Goal: Check status: Check status

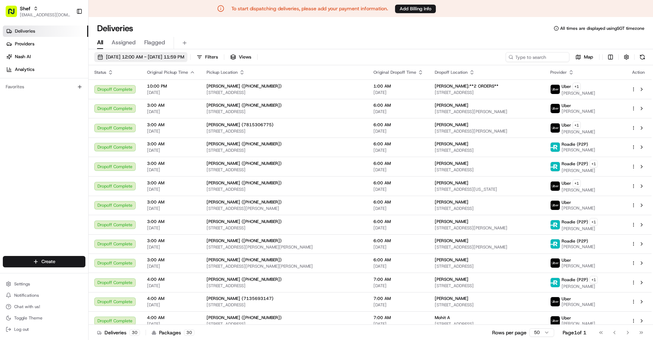
click at [184, 55] on span "[DATE] 12:00 AM - [DATE] 11:59 PM" at bounding box center [145, 57] width 78 height 6
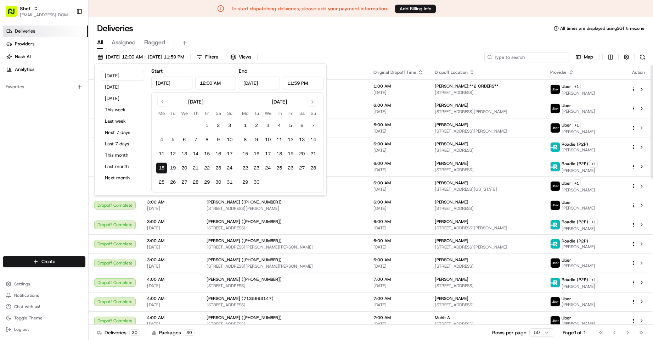
click at [530, 56] on input at bounding box center [526, 57] width 85 height 10
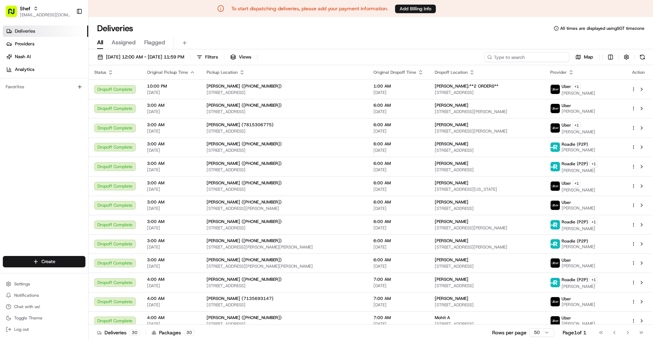
paste input "jAtGKBr8ANm"
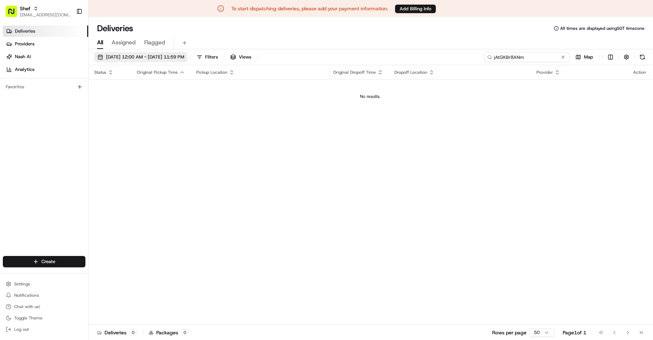
type input "jAtGKBr8ANm"
click at [187, 53] on button "[DATE] 12:00 AM - [DATE] 11:59 PM" at bounding box center [140, 57] width 93 height 10
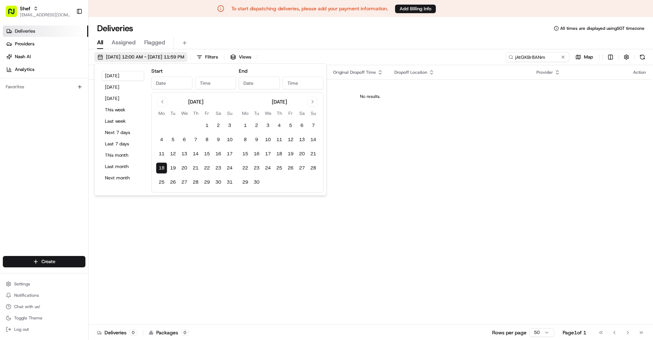
type input "[DATE]"
type input "12:00 AM"
type input "[DATE]"
type input "11:59 PM"
click at [171, 169] on button "19" at bounding box center [172, 167] width 11 height 11
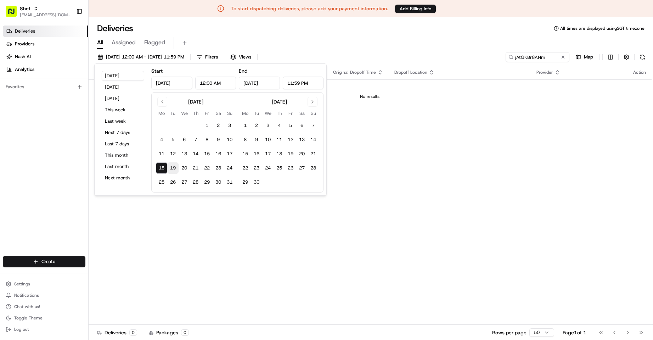
type input "[DATE]"
click at [534, 58] on input "jAtGKBr8ANm" at bounding box center [526, 57] width 85 height 10
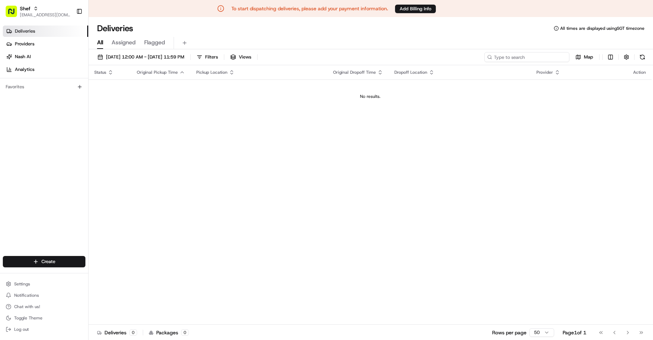
type input "jAtGKBr8ANm"
click at [173, 56] on span "[DATE] 12:00 AM - [DATE] 11:59 PM" at bounding box center [145, 57] width 78 height 6
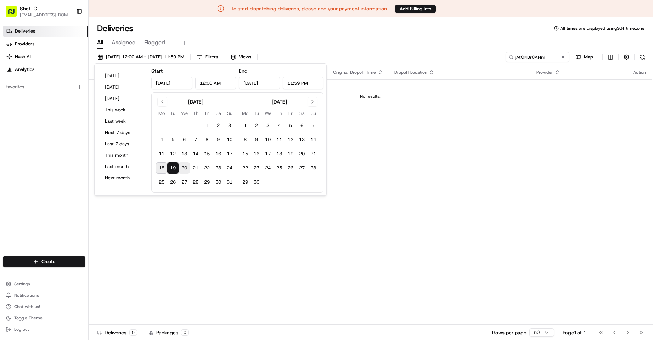
click at [184, 165] on button "20" at bounding box center [183, 167] width 11 height 11
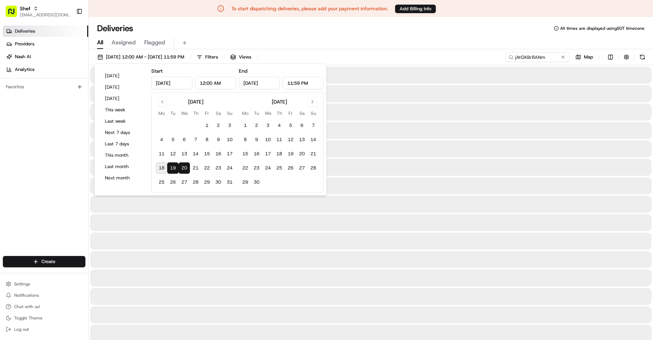
type input "[DATE]"
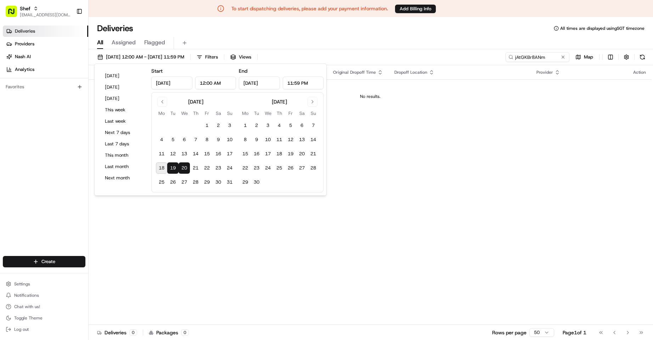
click at [501, 30] on div "Deliveries All times are displayed using SGT timezone" at bounding box center [371, 28] width 564 height 11
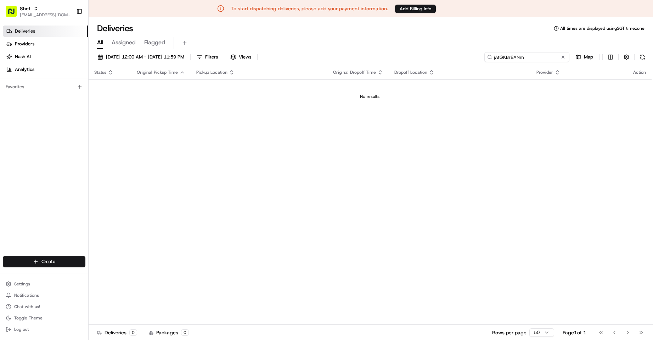
click at [526, 56] on input "jAtGKBr8ANm" at bounding box center [526, 57] width 85 height 10
paste input
drag, startPoint x: 524, startPoint y: 57, endPoint x: 442, endPoint y: 58, distance: 82.1
click at [442, 58] on div "[DATE] 12:00 AM - [DATE] 11:59 PM Filters Views jAtGKBr8ANm Map" at bounding box center [371, 58] width 564 height 13
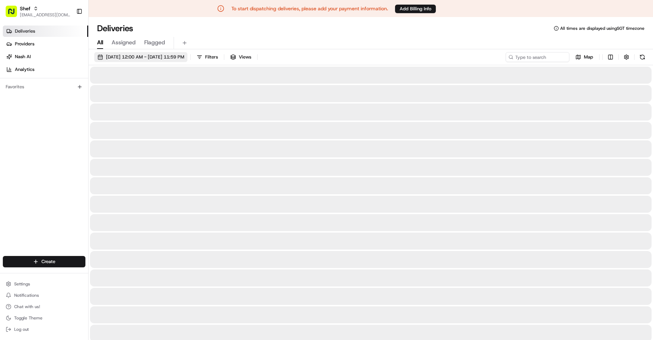
click at [181, 56] on span "[DATE] 12:00 AM - [DATE] 11:59 PM" at bounding box center [145, 57] width 78 height 6
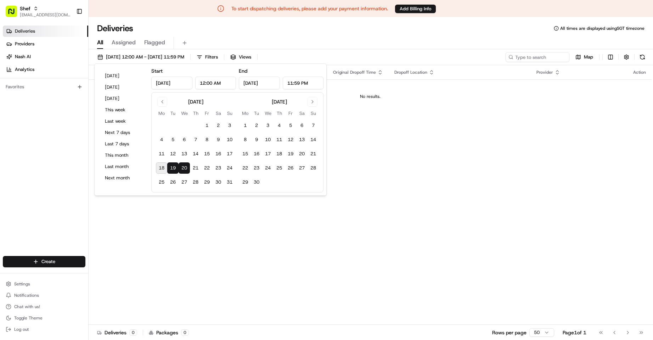
click at [172, 169] on button "19" at bounding box center [172, 167] width 11 height 11
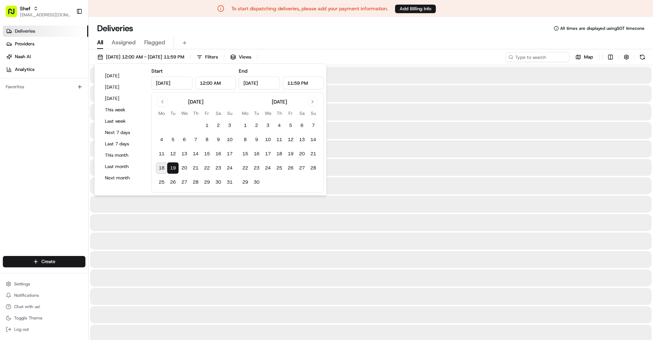
type input "[DATE]"
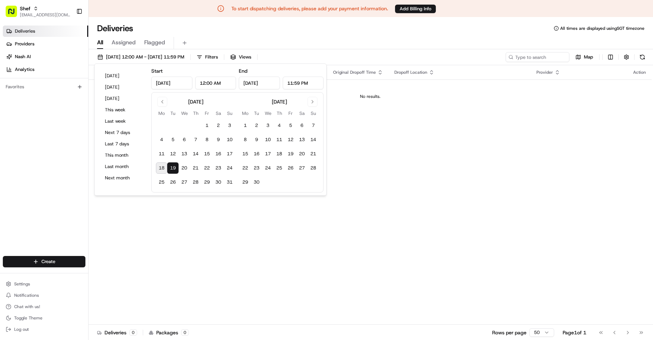
click at [452, 213] on div "Status Original Pickup Time Pickup Location Original Dropoff Time Dropoff Locat…" at bounding box center [370, 194] width 563 height 259
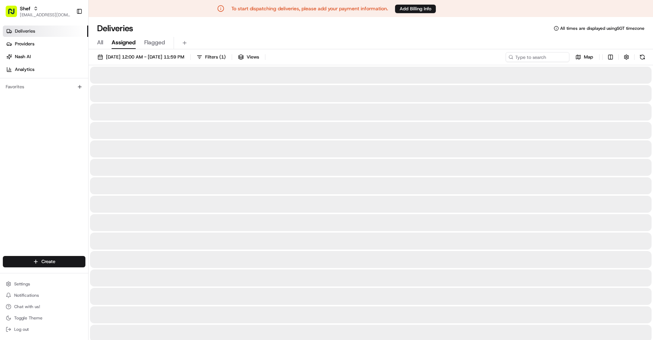
click at [133, 41] on span "Assigned" at bounding box center [124, 42] width 24 height 8
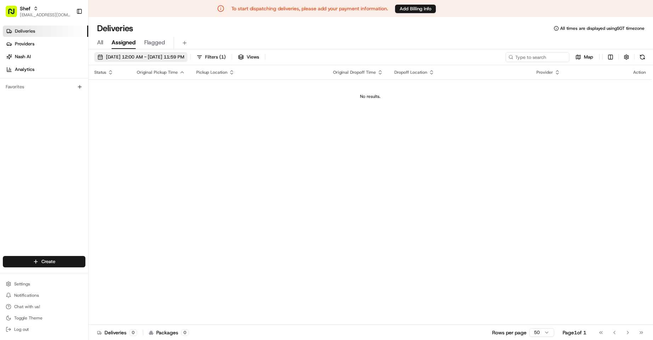
click at [150, 57] on span "[DATE] 12:00 AM - [DATE] 11:59 PM" at bounding box center [145, 57] width 78 height 6
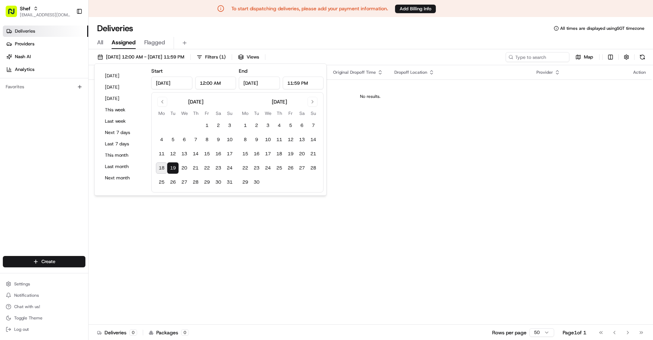
click at [161, 170] on button "18" at bounding box center [161, 167] width 11 height 11
type input "[DATE]"
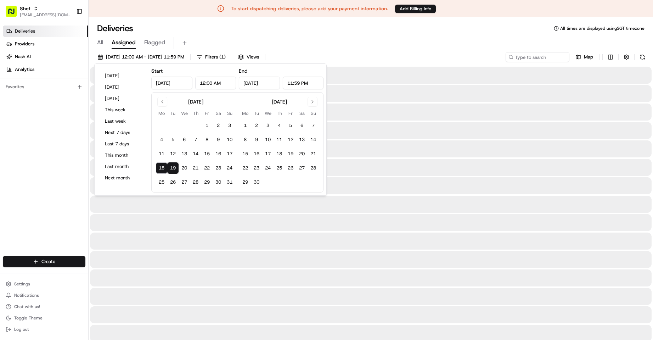
click at [446, 39] on div "All Assigned Flagged" at bounding box center [371, 43] width 564 height 12
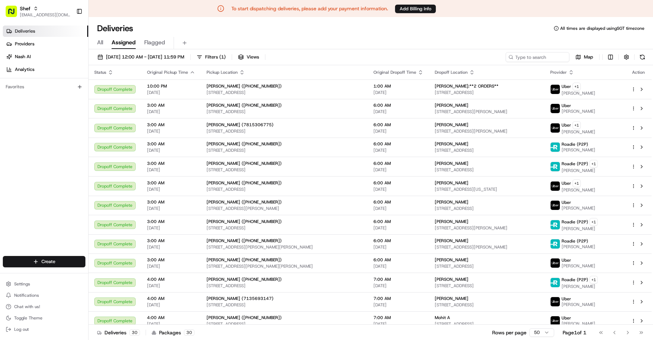
click at [99, 44] on span "All" at bounding box center [100, 42] width 6 height 8
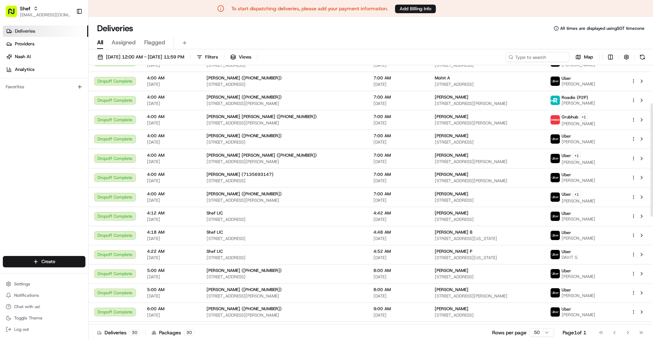
scroll to position [84, 0]
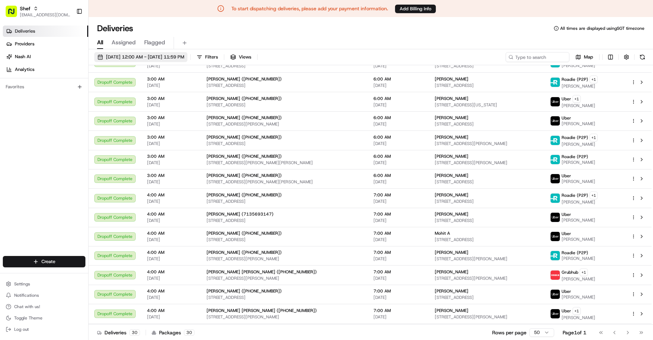
click at [135, 53] on button "[DATE] 12:00 AM - [DATE] 11:59 PM" at bounding box center [140, 57] width 93 height 10
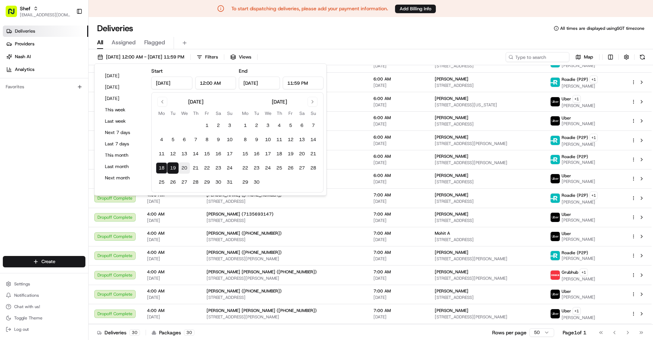
click at [186, 169] on button "20" at bounding box center [183, 167] width 11 height 11
type input "[DATE]"
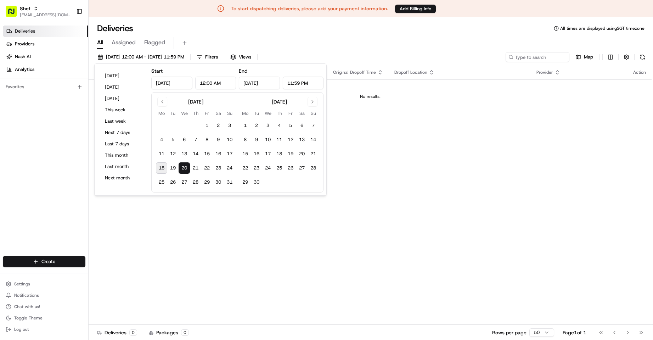
click at [402, 32] on div "Deliveries All times are displayed using SGT timezone" at bounding box center [371, 28] width 564 height 11
